Goal: Find specific page/section: Find specific page/section

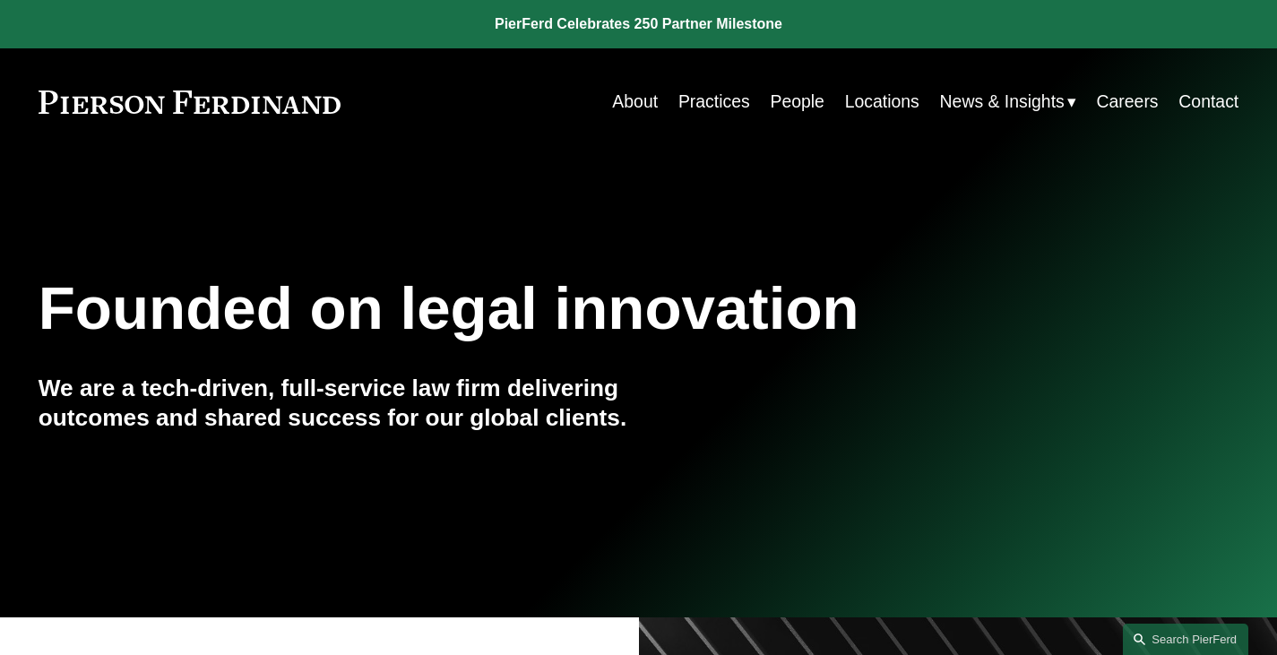
click at [776, 104] on link "People" at bounding box center [797, 101] width 54 height 35
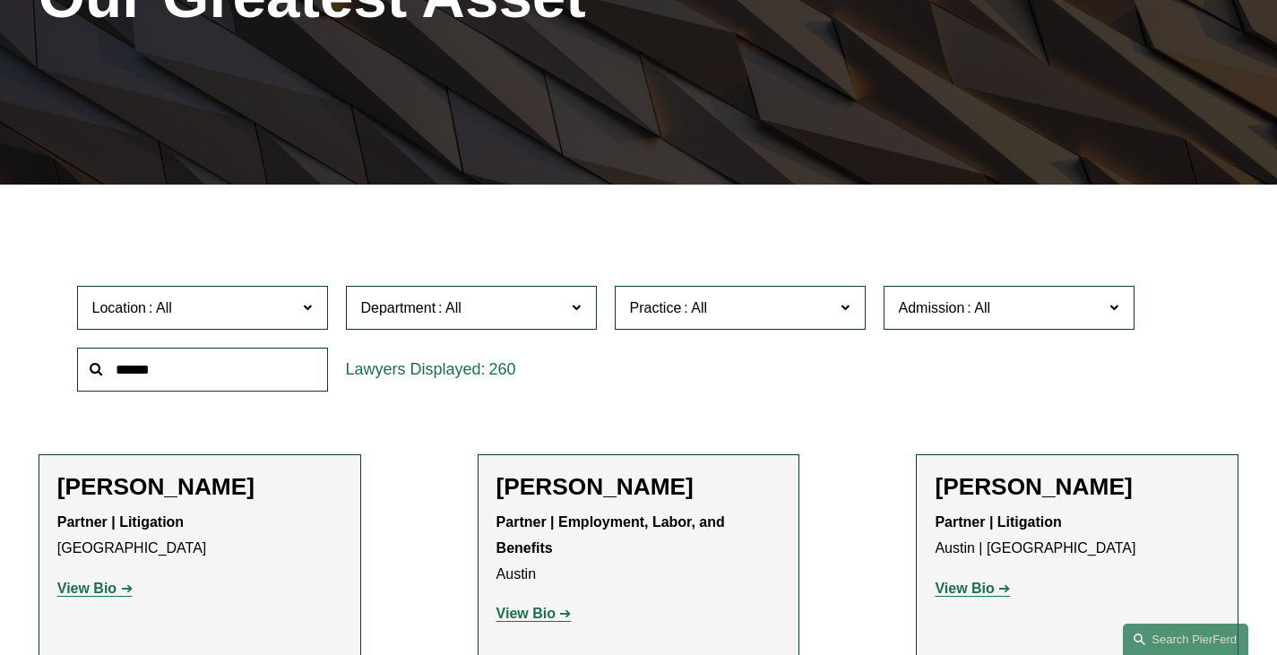
scroll to position [358, 0]
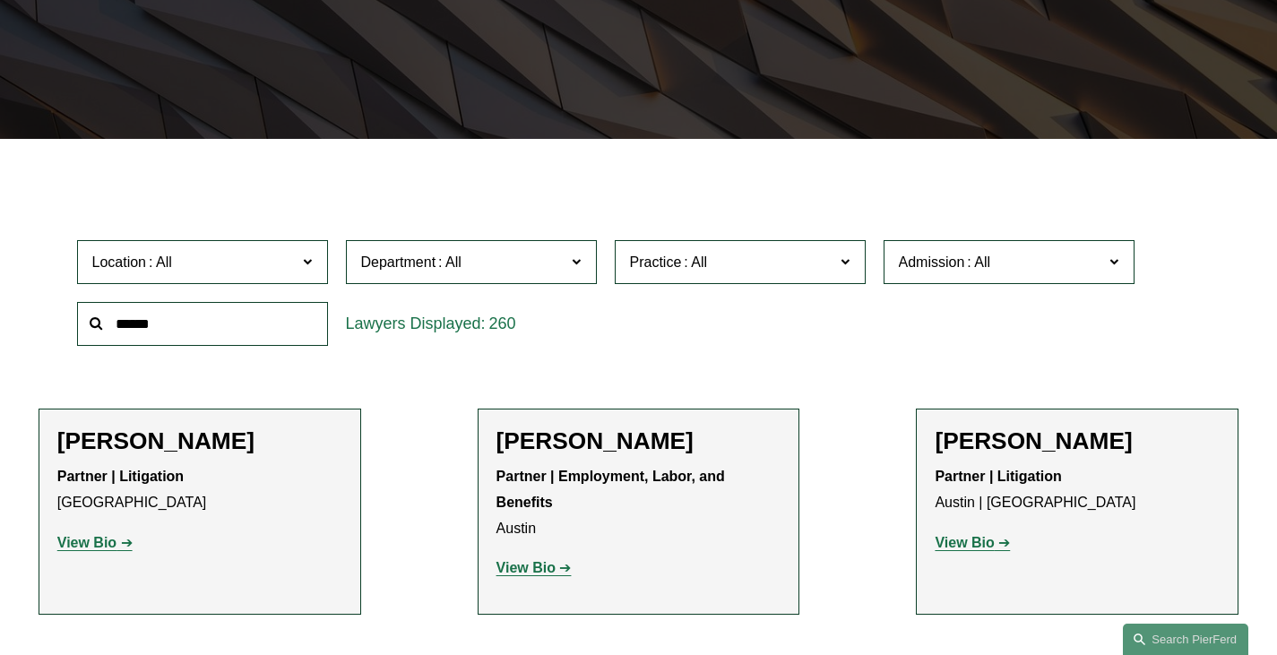
click at [942, 257] on span "Admission" at bounding box center [1001, 262] width 205 height 24
click at [0, 0] on link "[US_STATE]" at bounding box center [0, 0] width 0 height 0
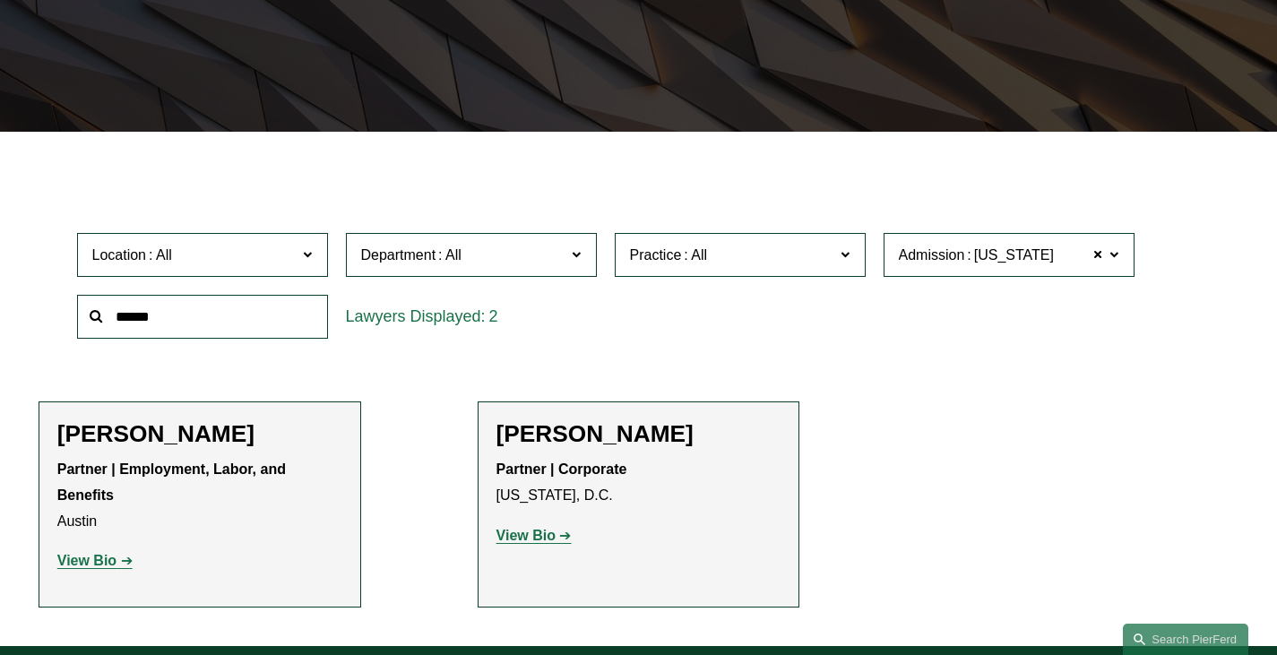
scroll to position [538, 0]
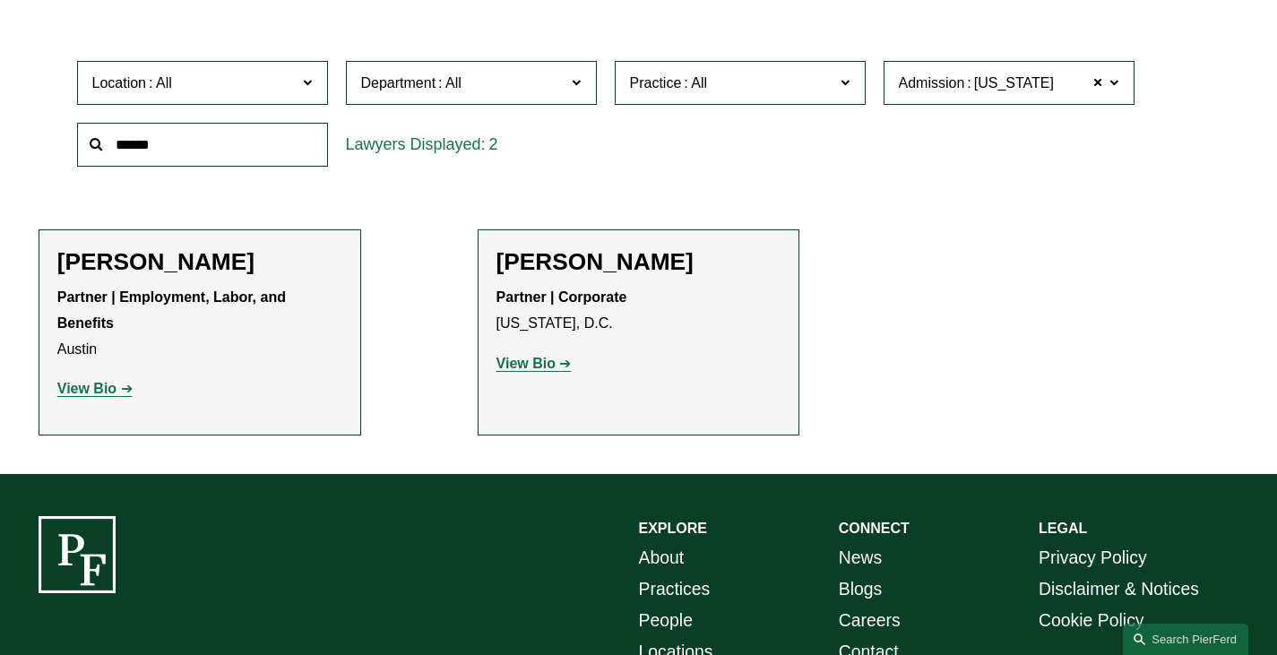
click at [538, 368] on strong "View Bio" at bounding box center [525, 363] width 59 height 15
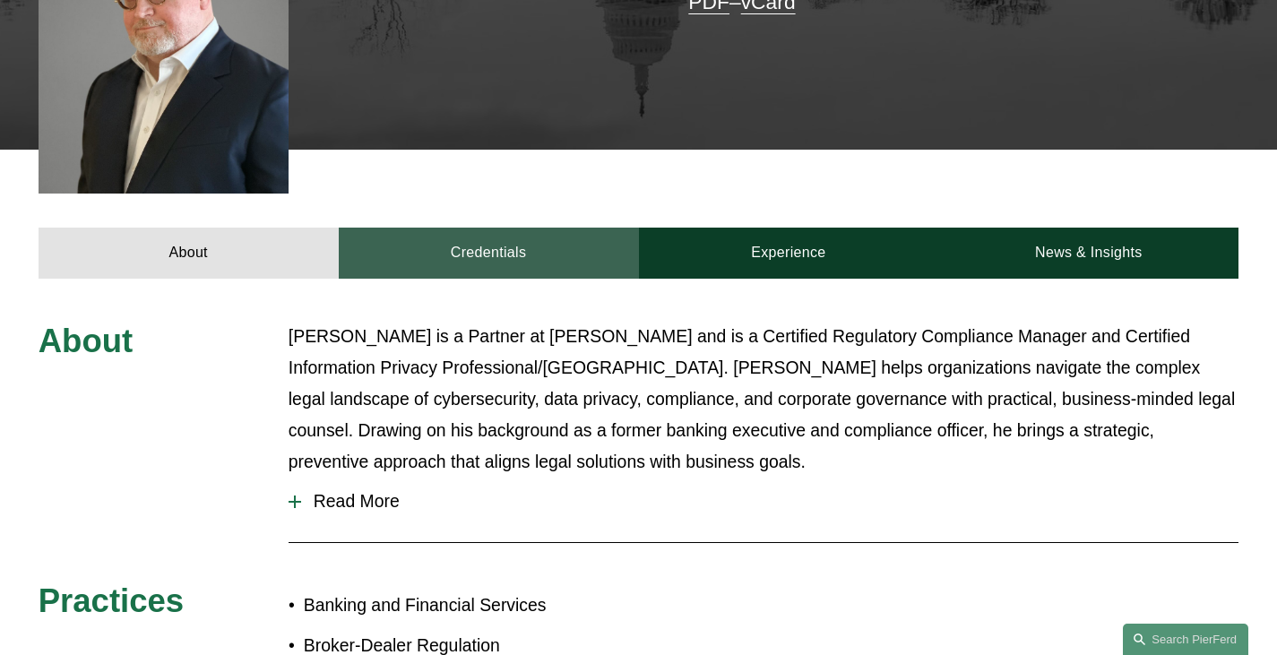
scroll to position [538, 0]
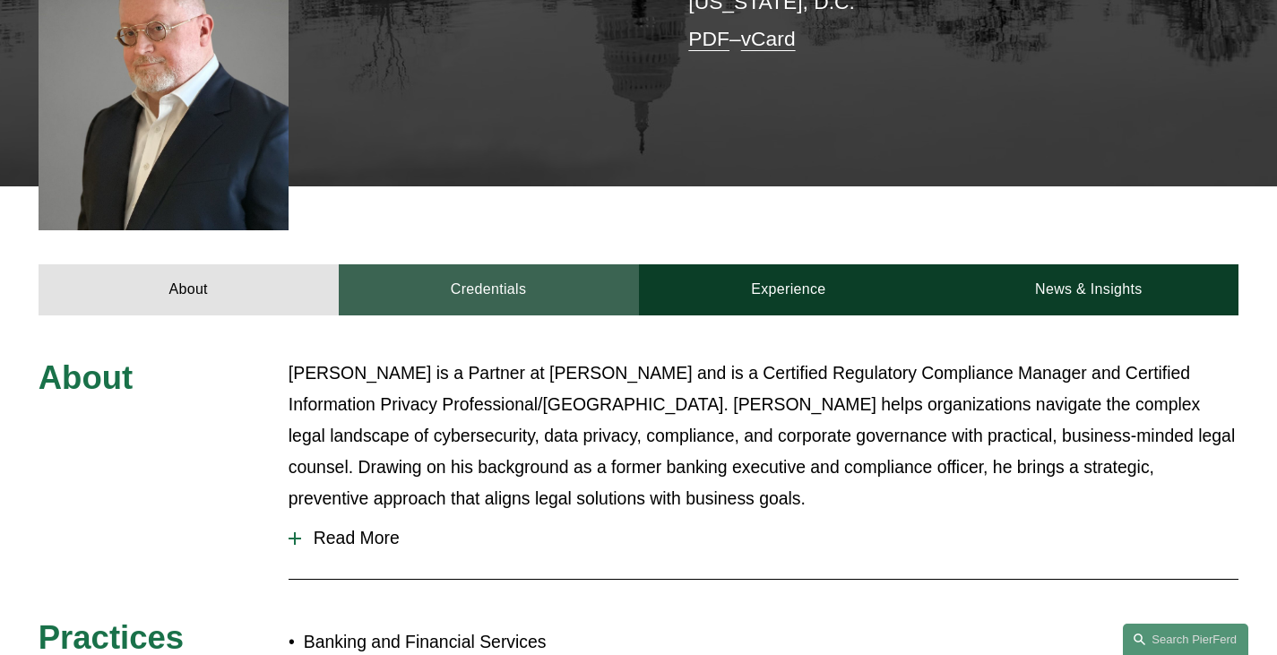
click at [505, 264] on link "Credentials" at bounding box center [489, 290] width 300 height 52
